Goal: Task Accomplishment & Management: Use online tool/utility

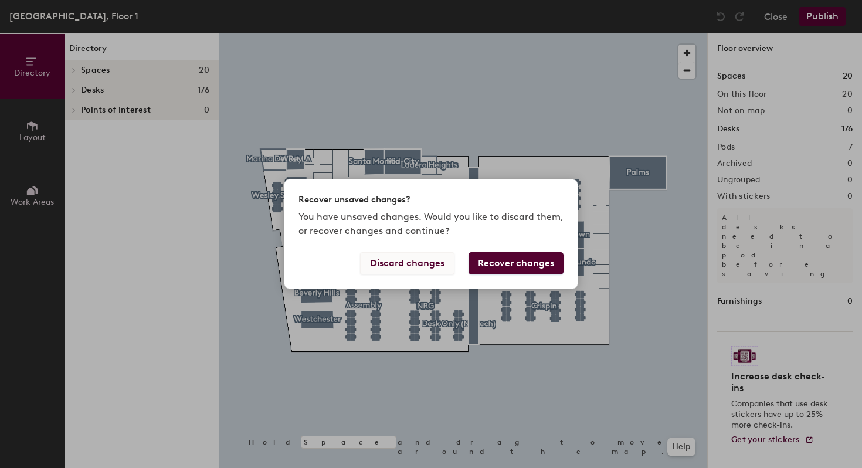
click at [429, 266] on button "Discard changes" at bounding box center [407, 263] width 94 height 22
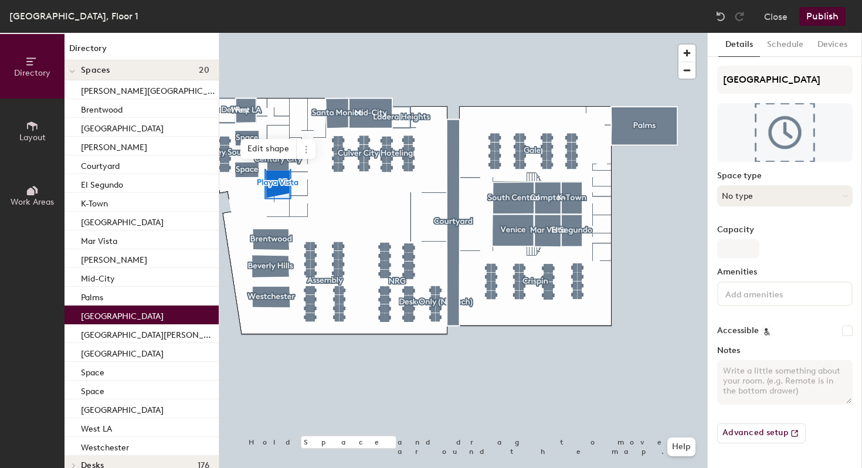
click at [769, 195] on button "No type" at bounding box center [784, 195] width 135 height 21
click at [784, 47] on button "Schedule" at bounding box center [785, 45] width 50 height 24
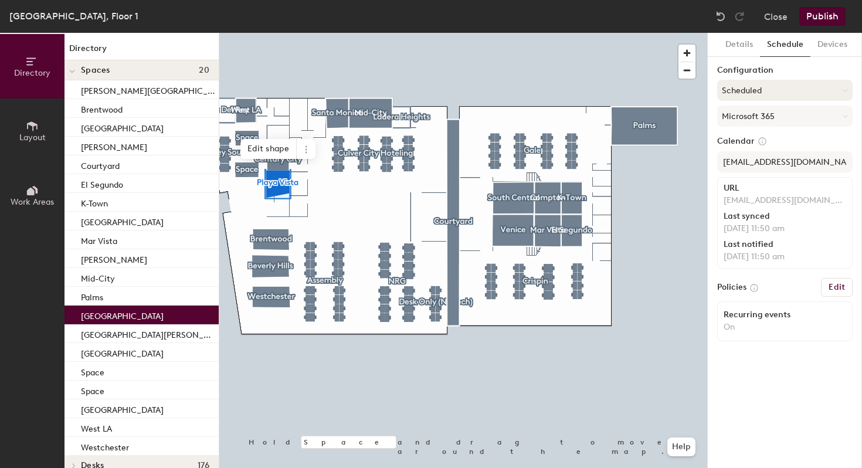
click at [762, 89] on button "Scheduled" at bounding box center [784, 90] width 135 height 21
click at [762, 119] on div "On-demand" at bounding box center [785, 120] width 134 height 18
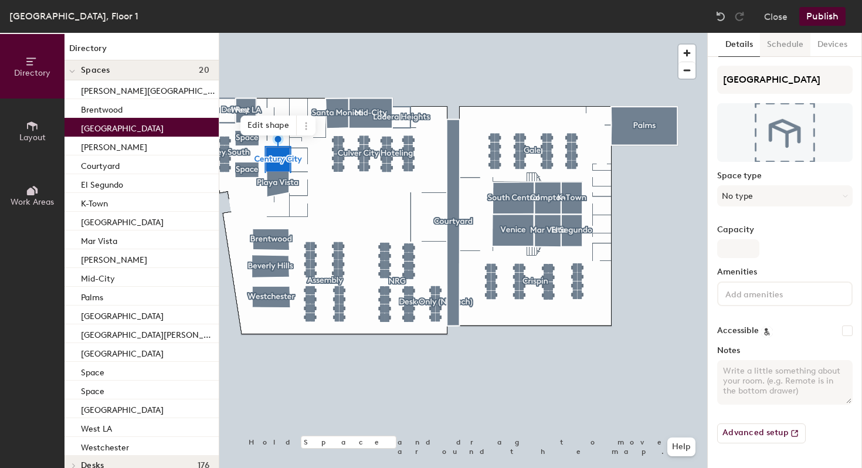
click at [791, 48] on button "Schedule" at bounding box center [785, 45] width 50 height 24
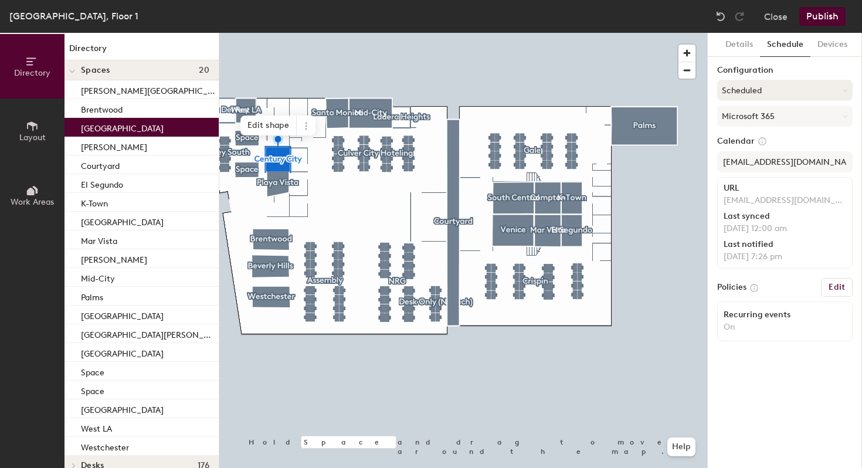
click at [779, 89] on button "Scheduled" at bounding box center [784, 90] width 135 height 21
click at [768, 119] on div "On-demand" at bounding box center [785, 120] width 134 height 18
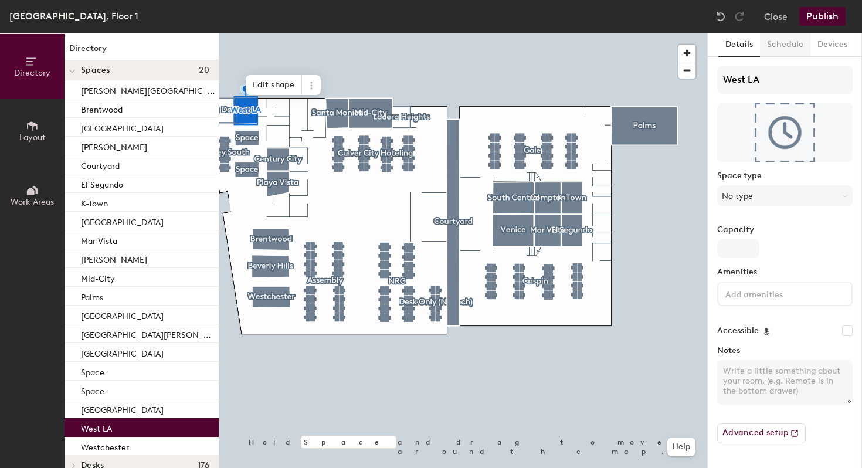
click at [781, 43] on button "Schedule" at bounding box center [785, 45] width 50 height 24
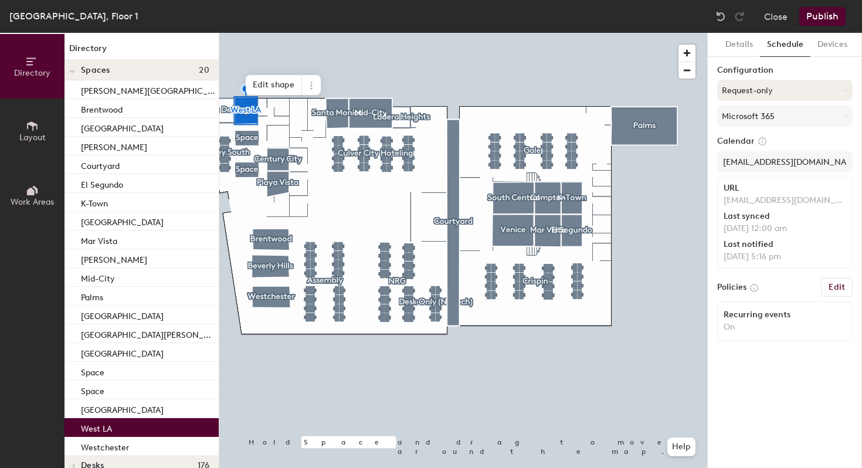
click at [758, 89] on button "Request-only" at bounding box center [784, 90] width 135 height 21
click at [752, 120] on div "On-demand" at bounding box center [785, 120] width 134 height 18
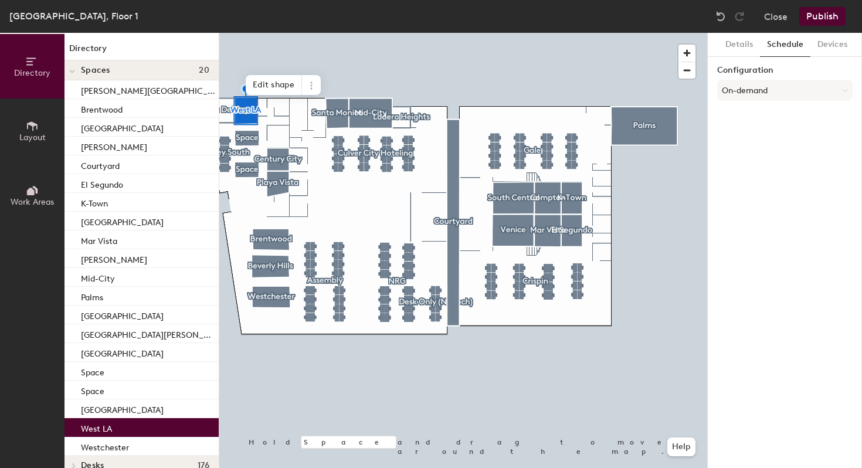
click at [829, 15] on button "Publish" at bounding box center [822, 16] width 46 height 19
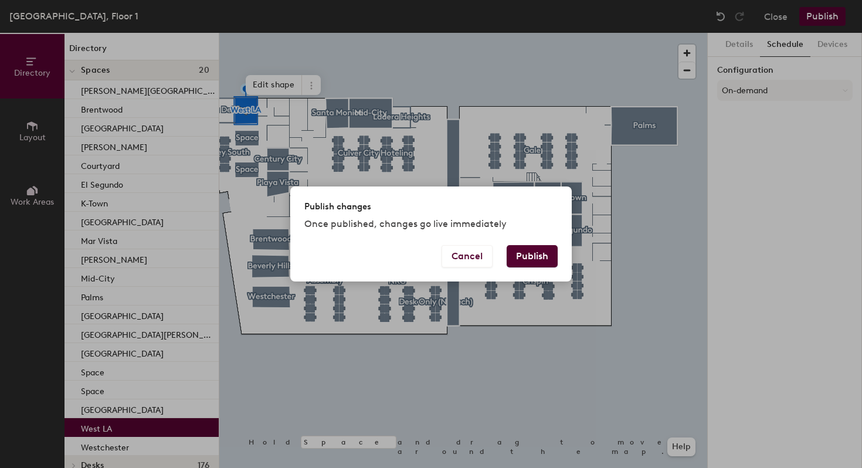
click at [528, 259] on button "Publish" at bounding box center [532, 256] width 51 height 22
